Goal: Transaction & Acquisition: Purchase product/service

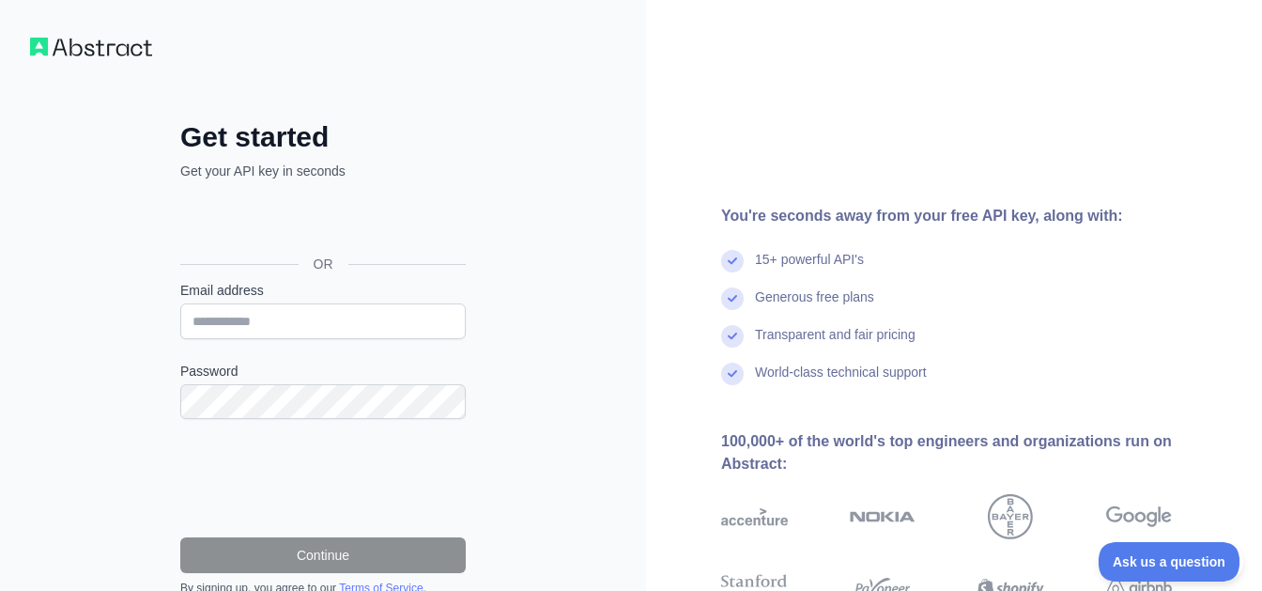
click at [385, 233] on div "Sign in with Google. Opens in new tab" at bounding box center [321, 221] width 282 height 41
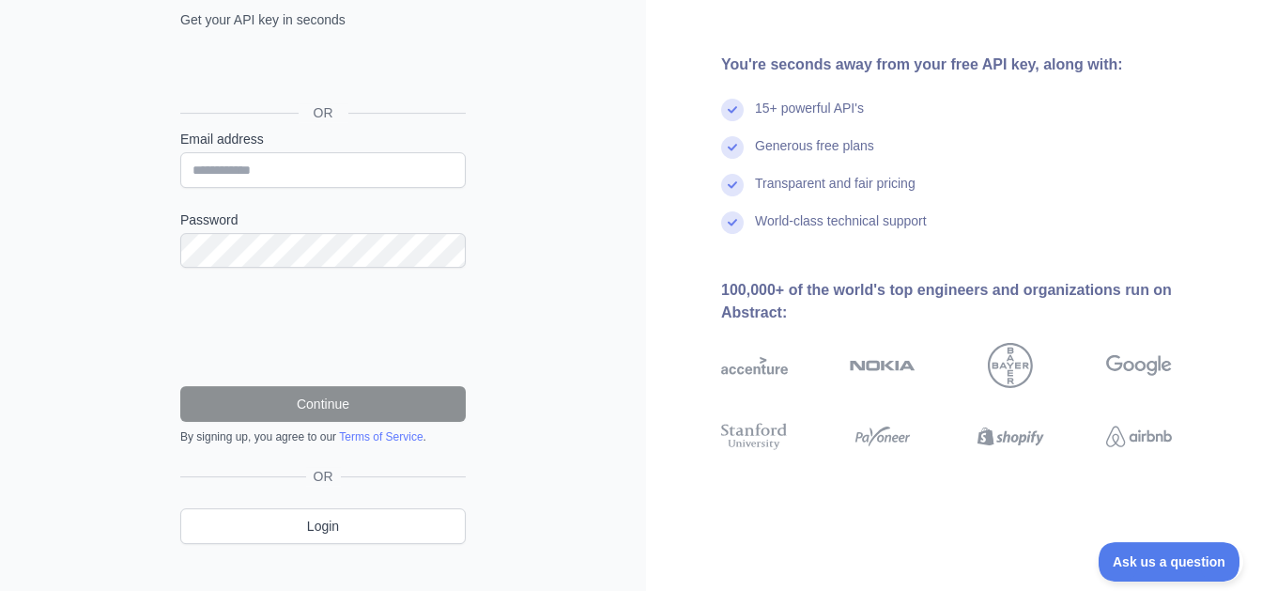
scroll to position [176, 0]
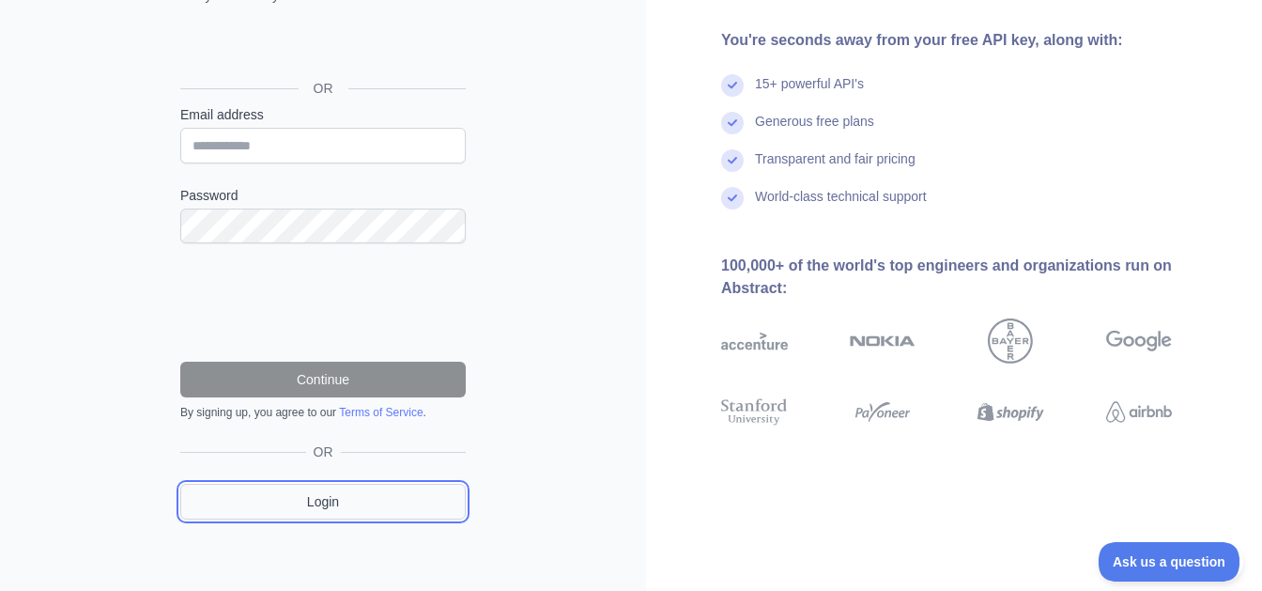
click at [317, 509] on link "Login" at bounding box center [323, 502] width 286 height 36
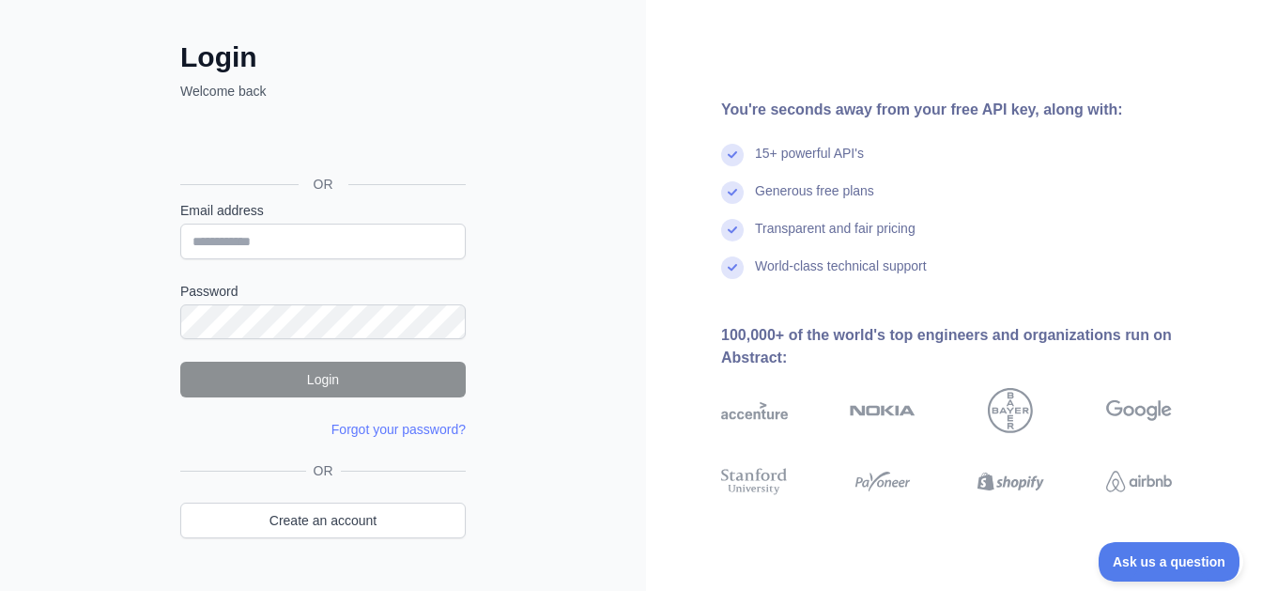
click at [402, 536] on div "OR Create an account" at bounding box center [323, 511] width 286 height 100
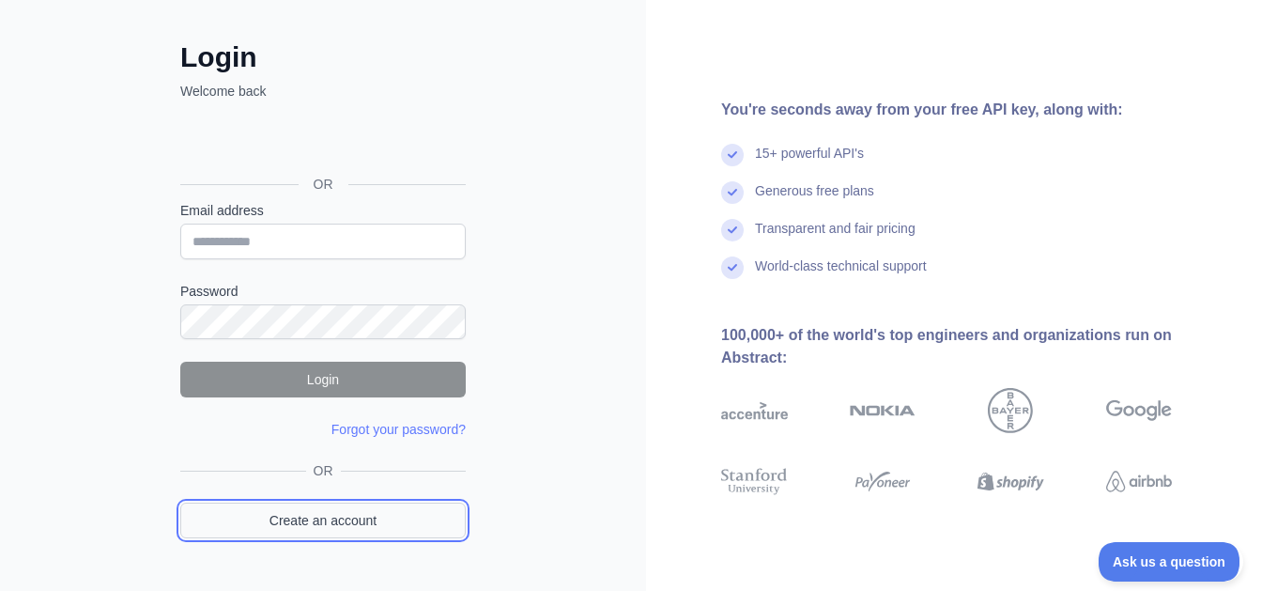
click at [380, 517] on link "Create an account" at bounding box center [323, 520] width 286 height 36
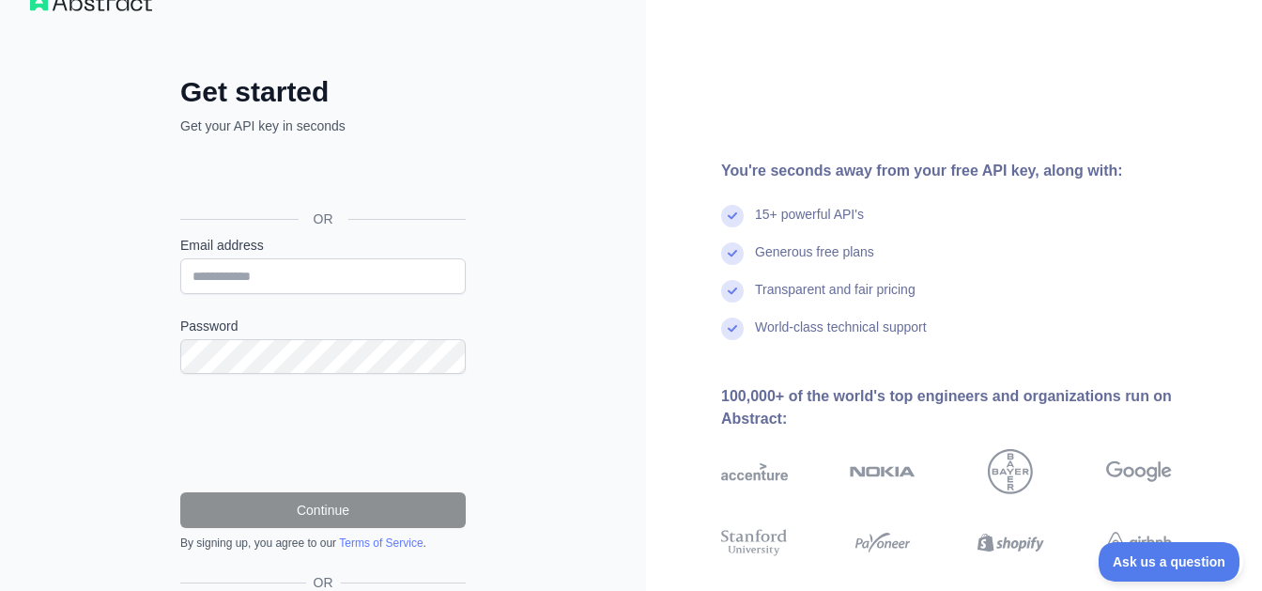
click at [368, 193] on div "Sign in with Google. Opens in new tab" at bounding box center [321, 176] width 282 height 41
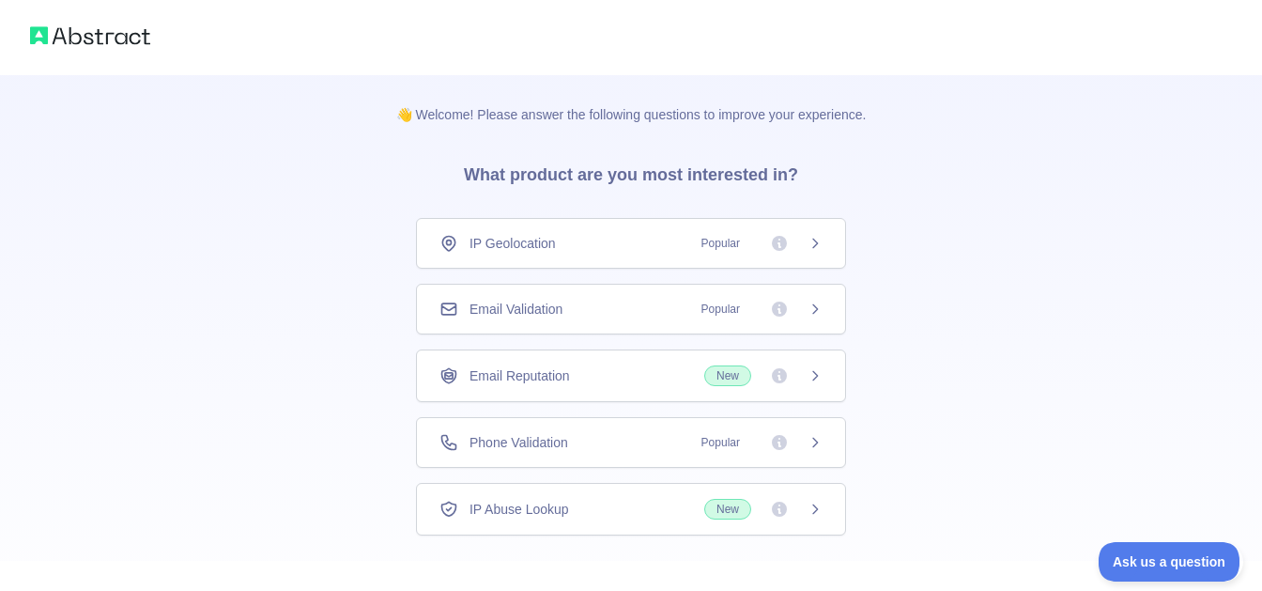
click at [609, 456] on div "Phone Validation Popular" at bounding box center [631, 442] width 430 height 51
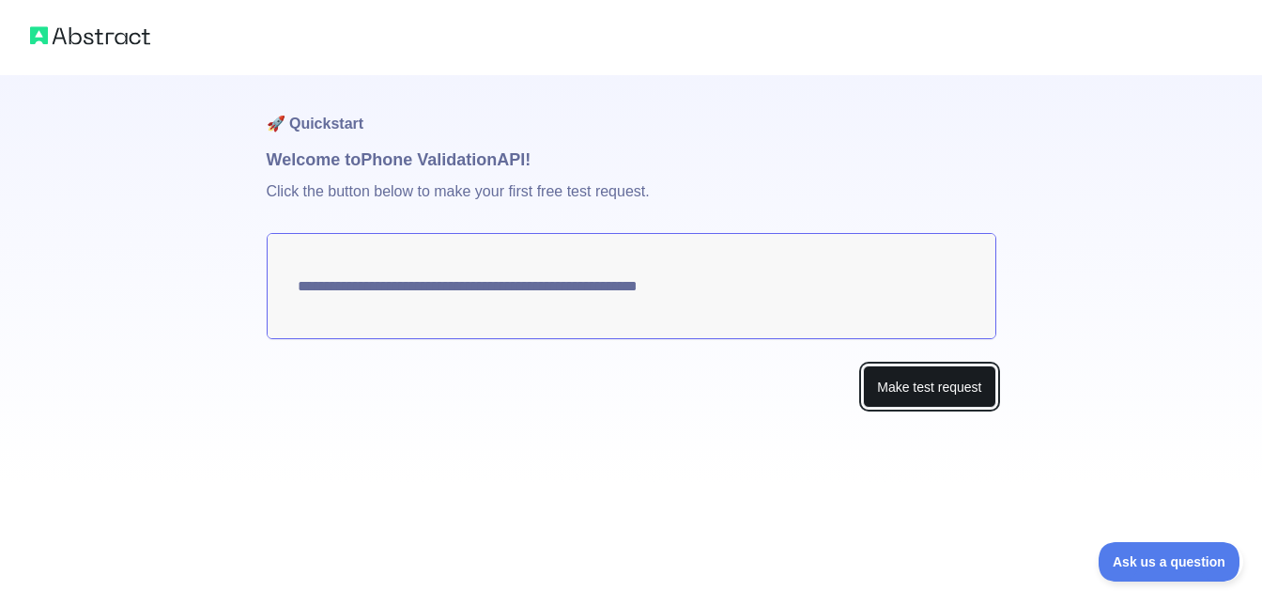
click at [954, 400] on button "Make test request" at bounding box center [929, 386] width 132 height 42
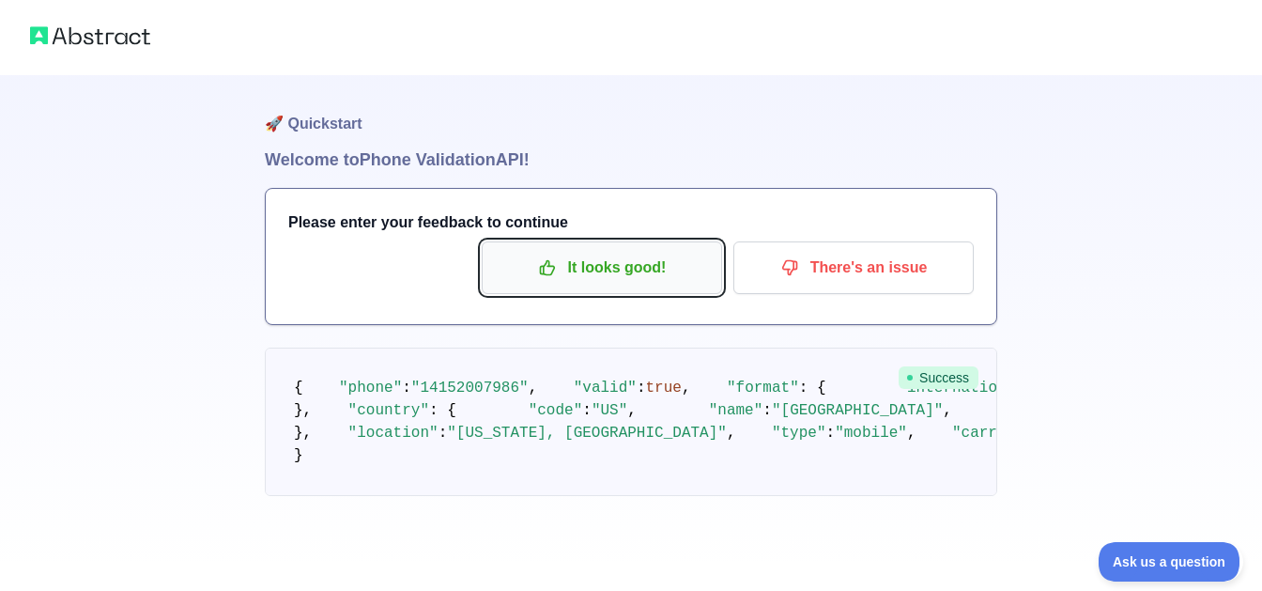
click at [568, 250] on button "It looks good!" at bounding box center [602, 267] width 240 height 53
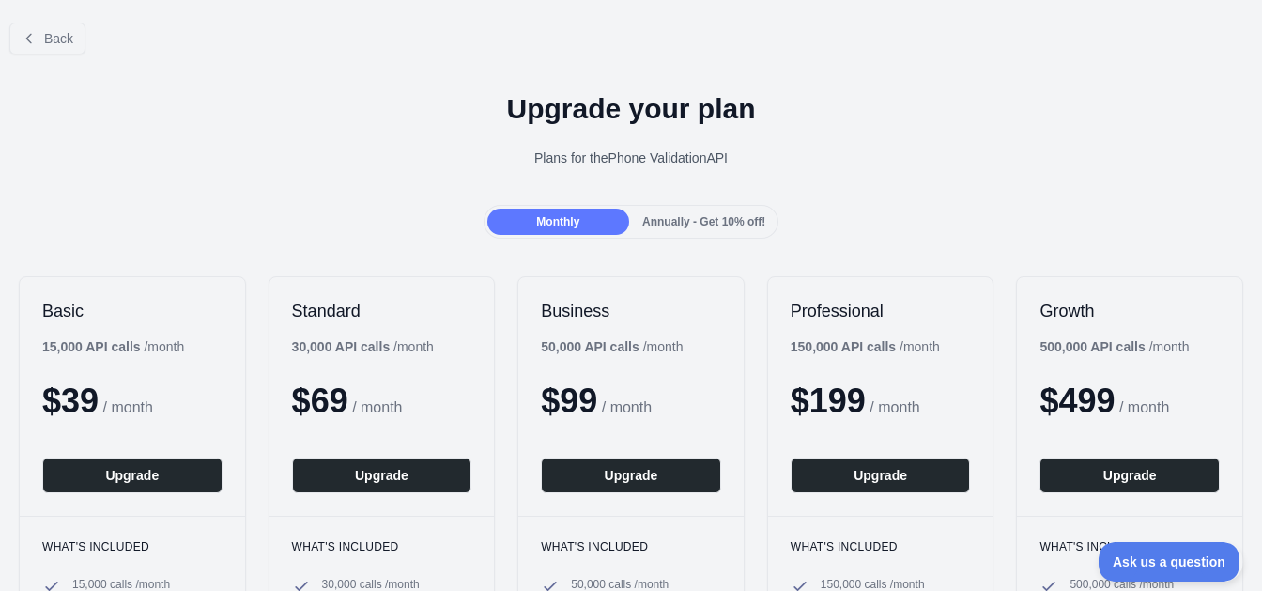
scroll to position [549, 0]
